Goal: Check status

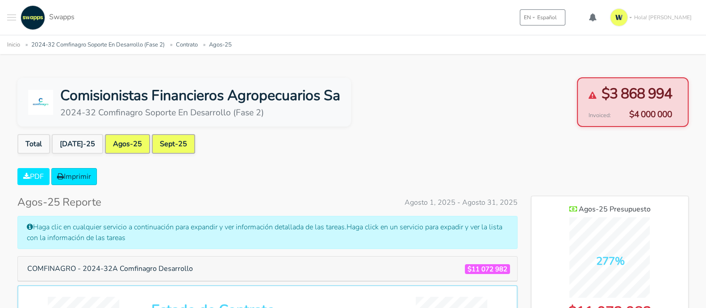
click at [152, 146] on link "Sept-25" at bounding box center [173, 144] width 43 height 20
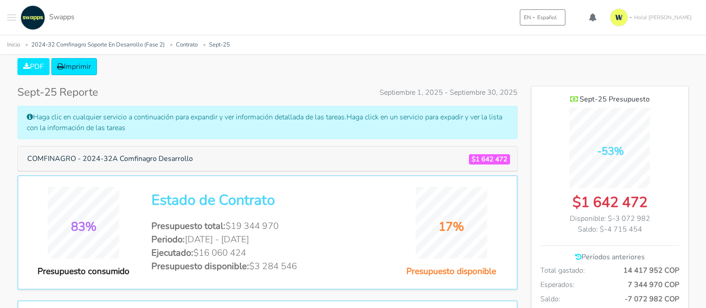
drag, startPoint x: 471, startPoint y: 154, endPoint x: 507, endPoint y: 158, distance: 36.3
click at [507, 158] on span "$1 642 472" at bounding box center [489, 159] width 41 height 10
click at [474, 154] on span "$1 642 472" at bounding box center [489, 159] width 41 height 10
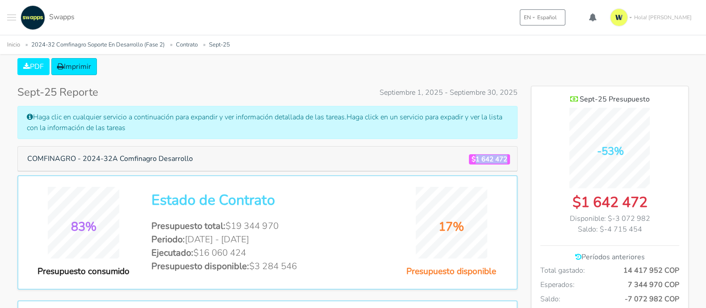
click at [474, 154] on span "$1 642 472" at bounding box center [489, 159] width 41 height 10
click at [464, 154] on h5 "COMFINAGRO - 2024-32A Comfinagro Desarrollo $1 642 472" at bounding box center [267, 158] width 492 height 17
click at [393, 89] on span "Septiembre 1, 2025 - Septiembre 30, 2025" at bounding box center [448, 92] width 138 height 11
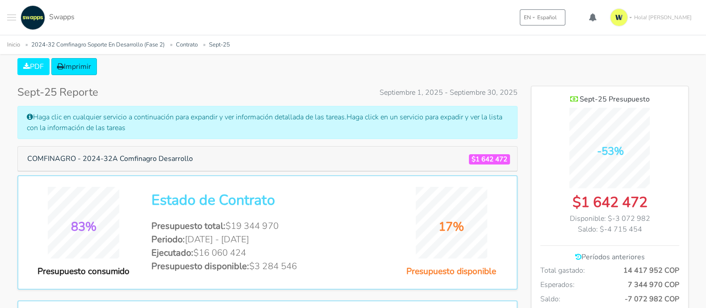
click at [349, 97] on div "Sept-25 Reporte Septiembre 1, 2025 - Septiembre 30, 2025" at bounding box center [267, 92] width 500 height 13
